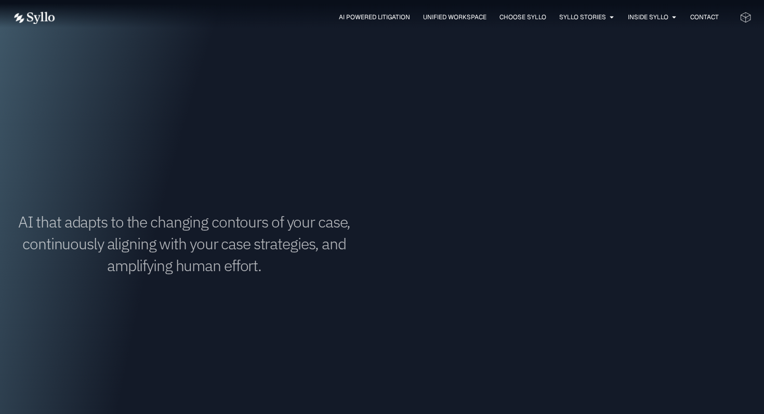
scroll to position [771, 0]
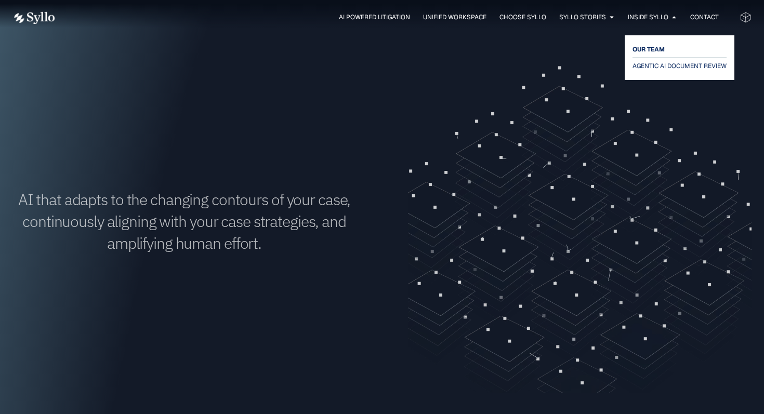
click at [648, 48] on span "OUR TEAM" at bounding box center [648, 49] width 32 height 12
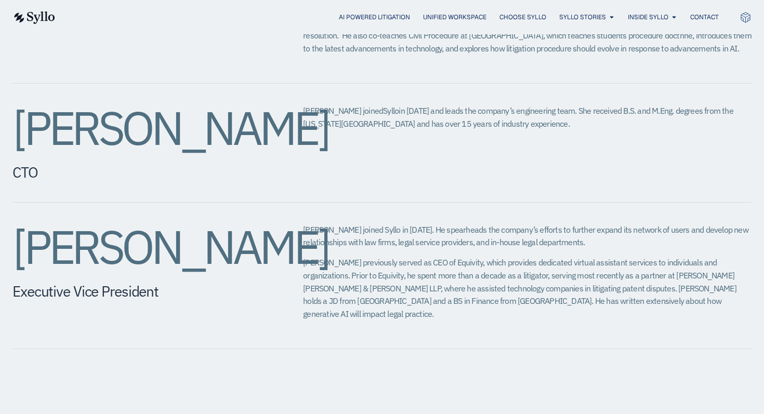
scroll to position [897, 0]
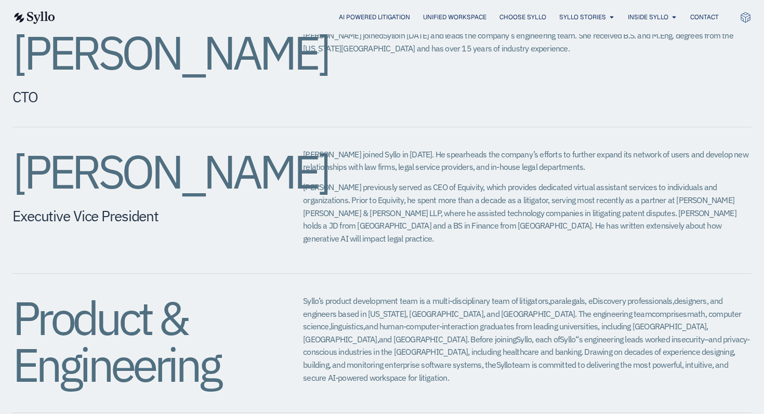
click at [104, 148] on h2 "[PERSON_NAME]" at bounding box center [136, 171] width 249 height 47
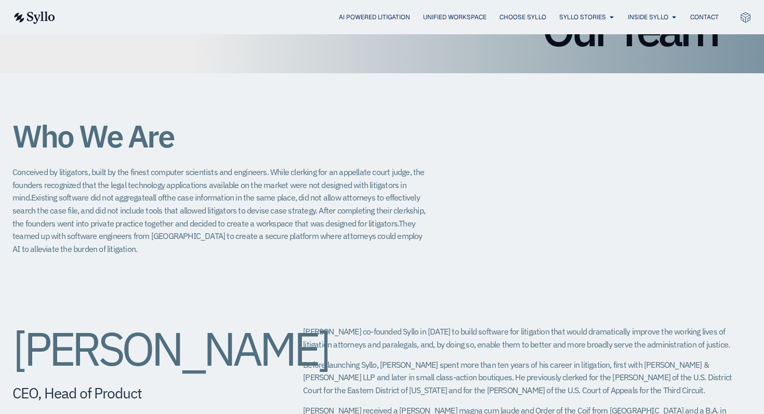
scroll to position [0, 0]
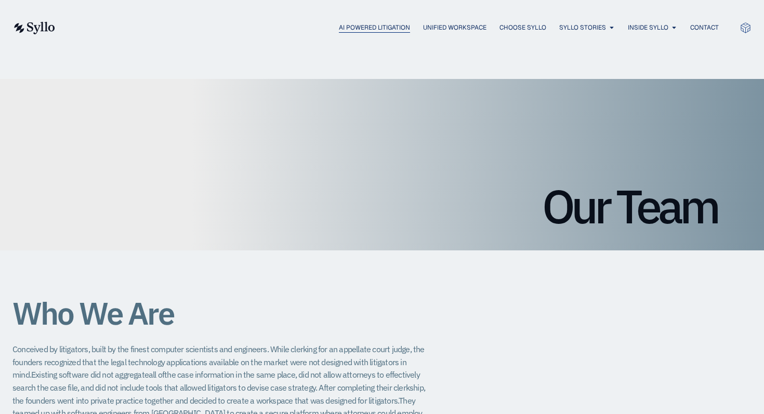
click at [356, 30] on span "AI Powered Litigation" at bounding box center [374, 27] width 71 height 9
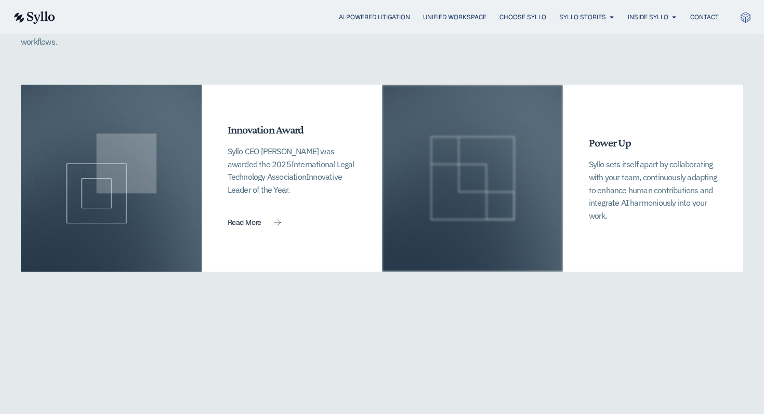
scroll to position [2302, 0]
